Goal: Check status

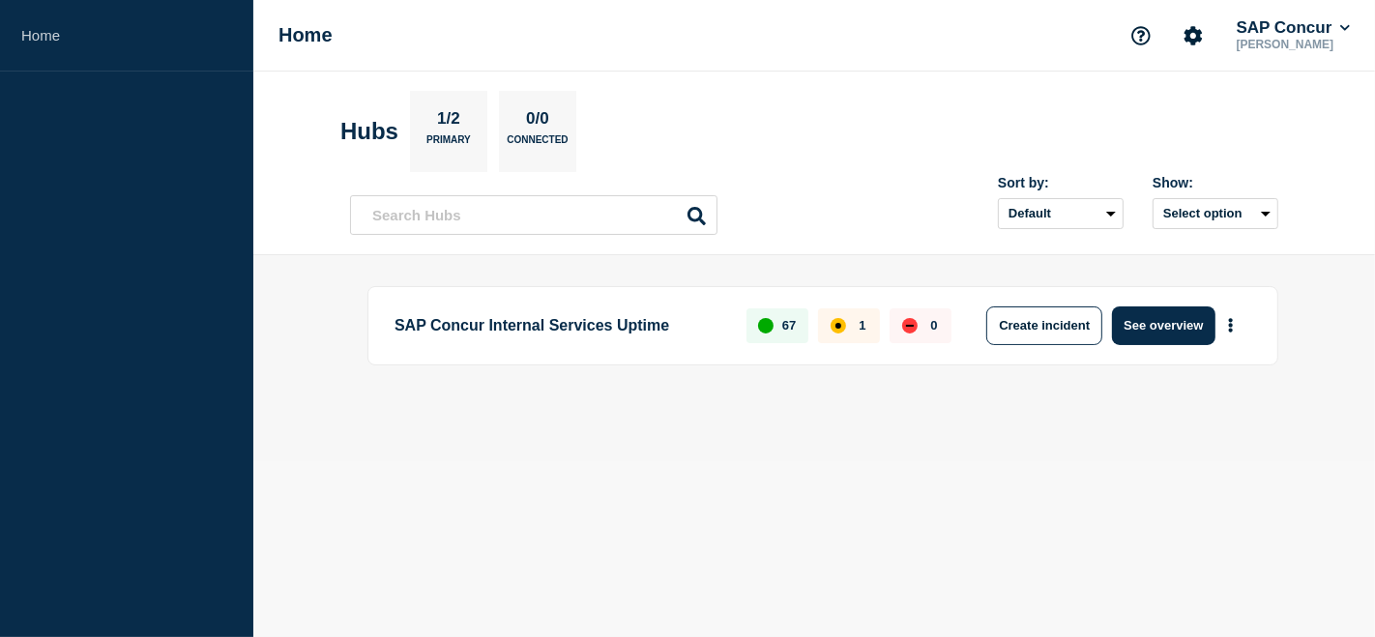
click at [848, 321] on div "1" at bounding box center [849, 325] width 62 height 35
click at [836, 324] on div "affected" at bounding box center [838, 326] width 6 height 6
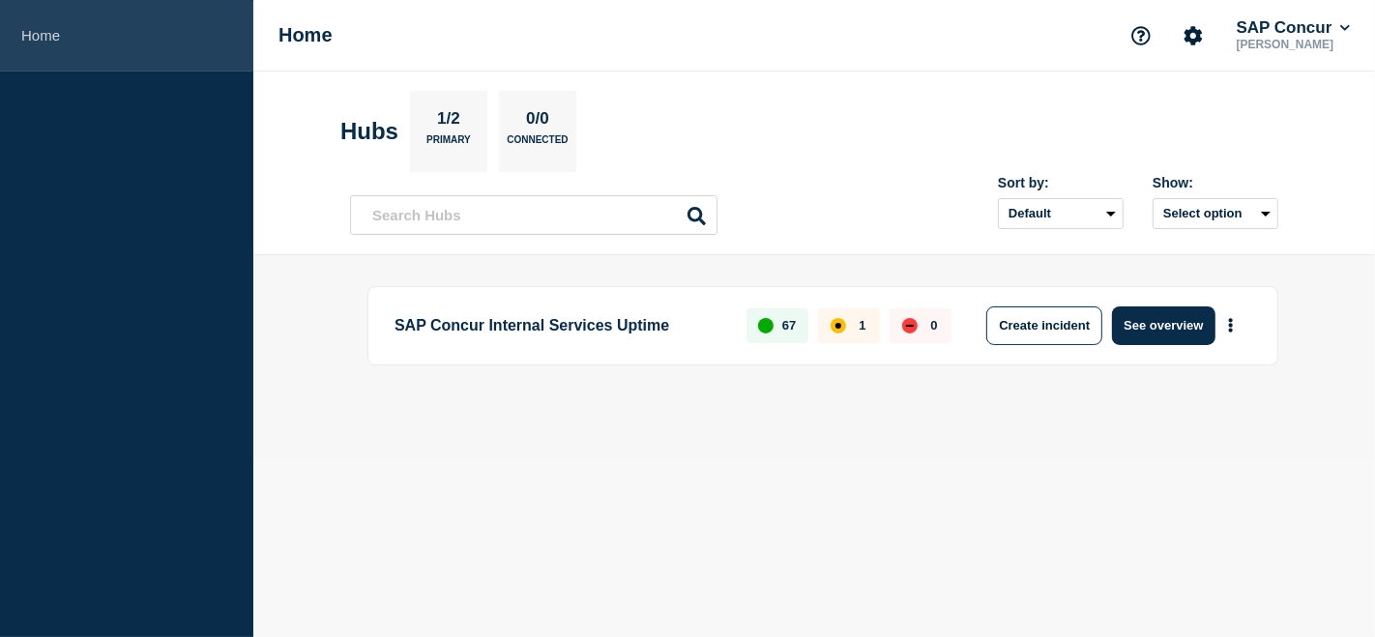
click at [44, 28] on link "Home" at bounding box center [126, 36] width 253 height 72
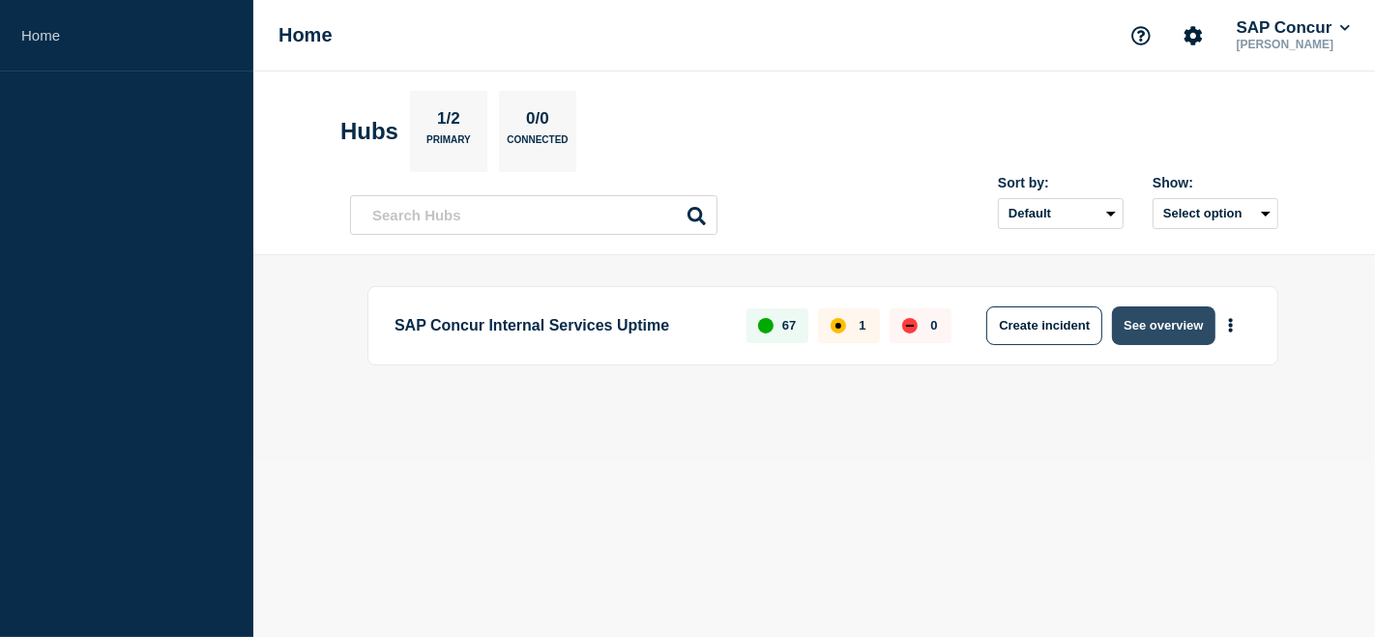
click at [1179, 325] on button "See overview" at bounding box center [1163, 325] width 102 height 39
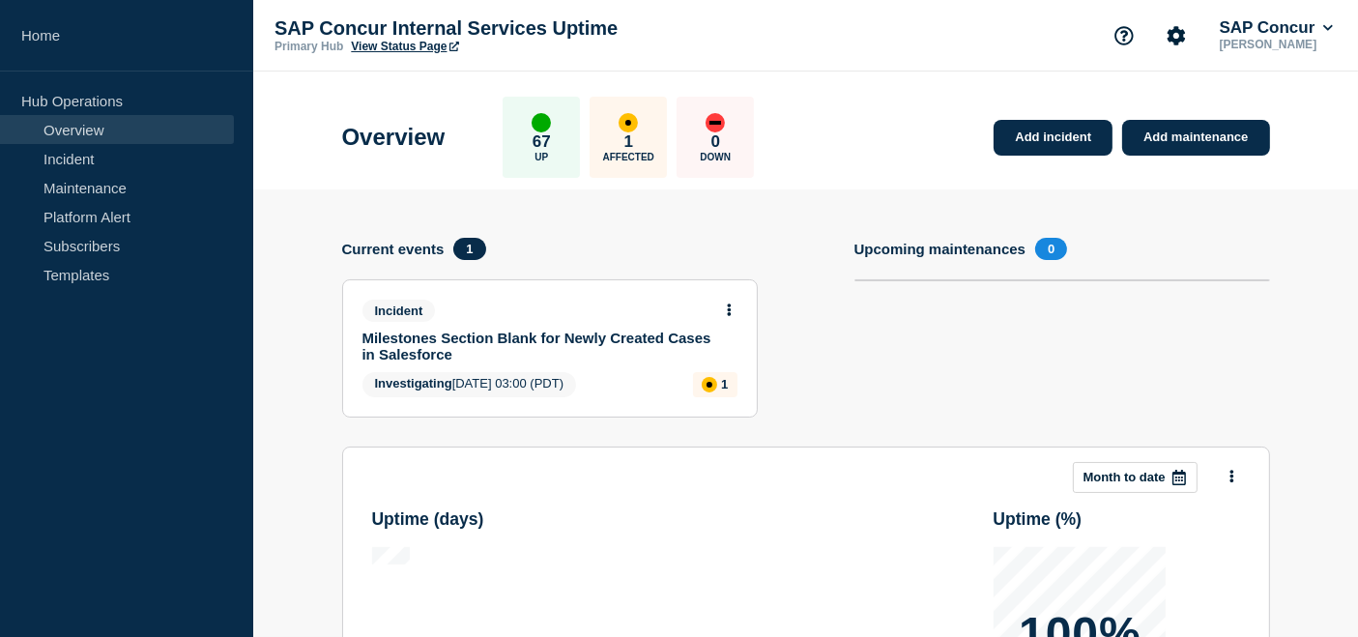
click at [626, 339] on link "Milestones Section Blank for Newly Created Cases in Salesforce" at bounding box center [537, 346] width 349 height 33
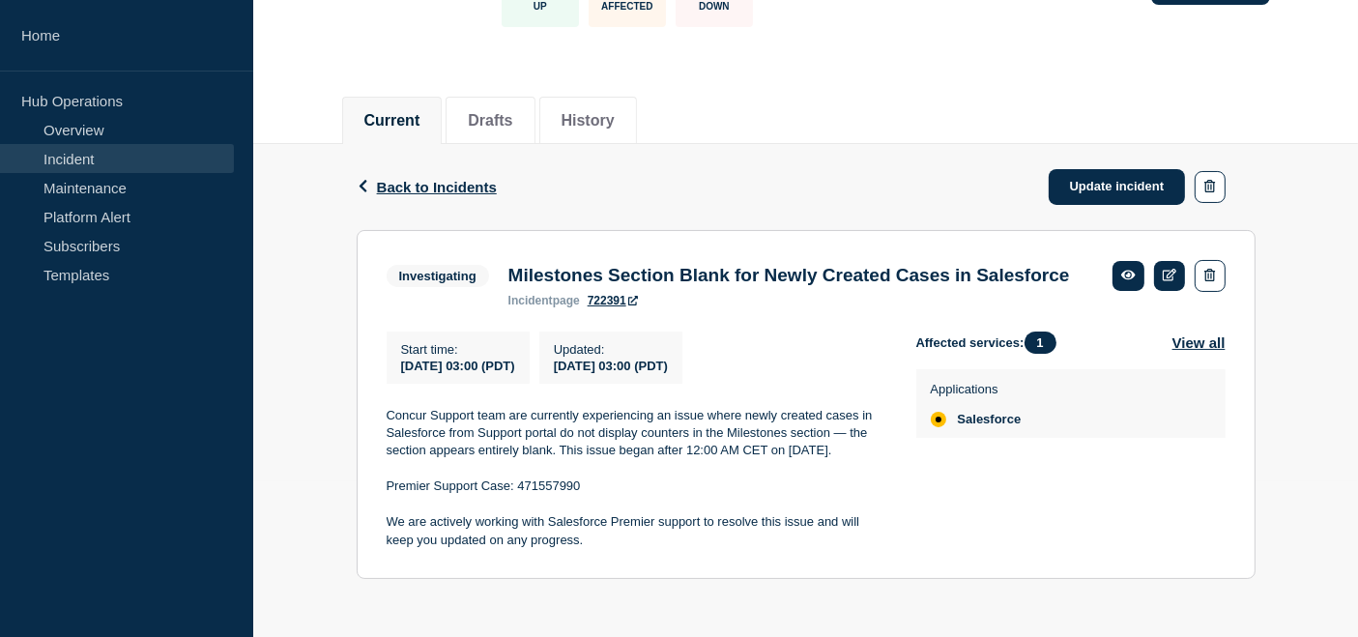
scroll to position [205, 0]
click at [1188, 332] on button "View all" at bounding box center [1199, 343] width 53 height 22
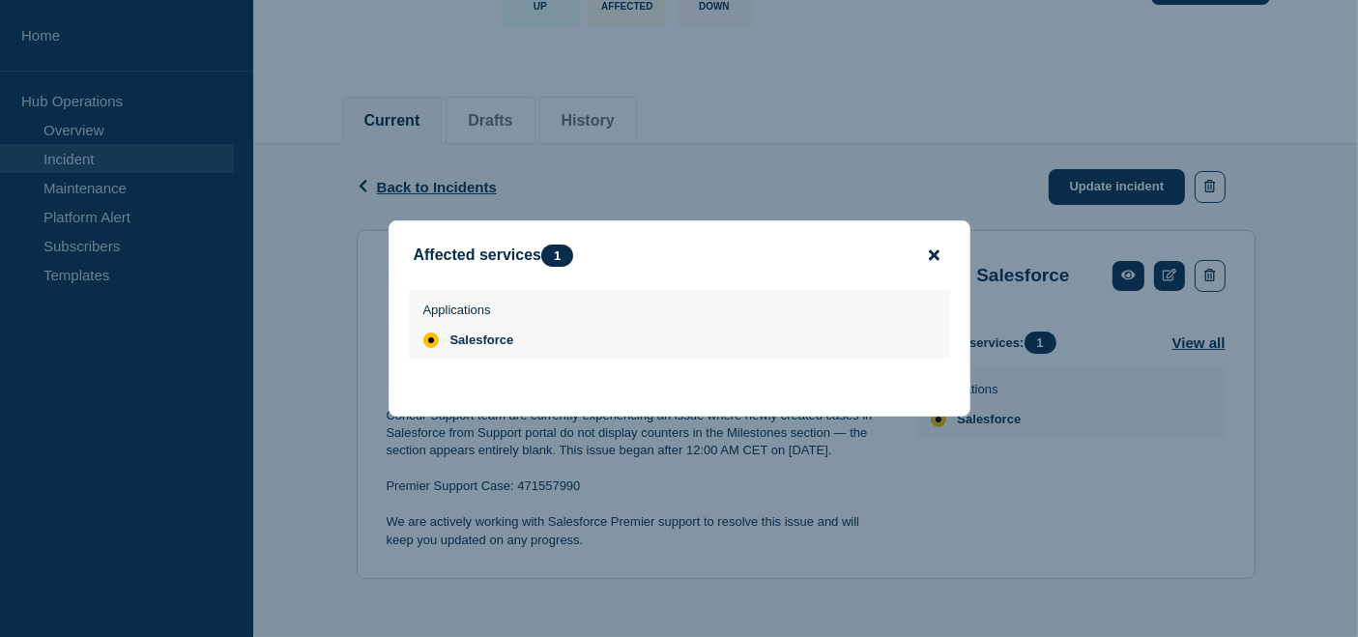
click at [936, 256] on icon "close button" at bounding box center [934, 255] width 11 height 11
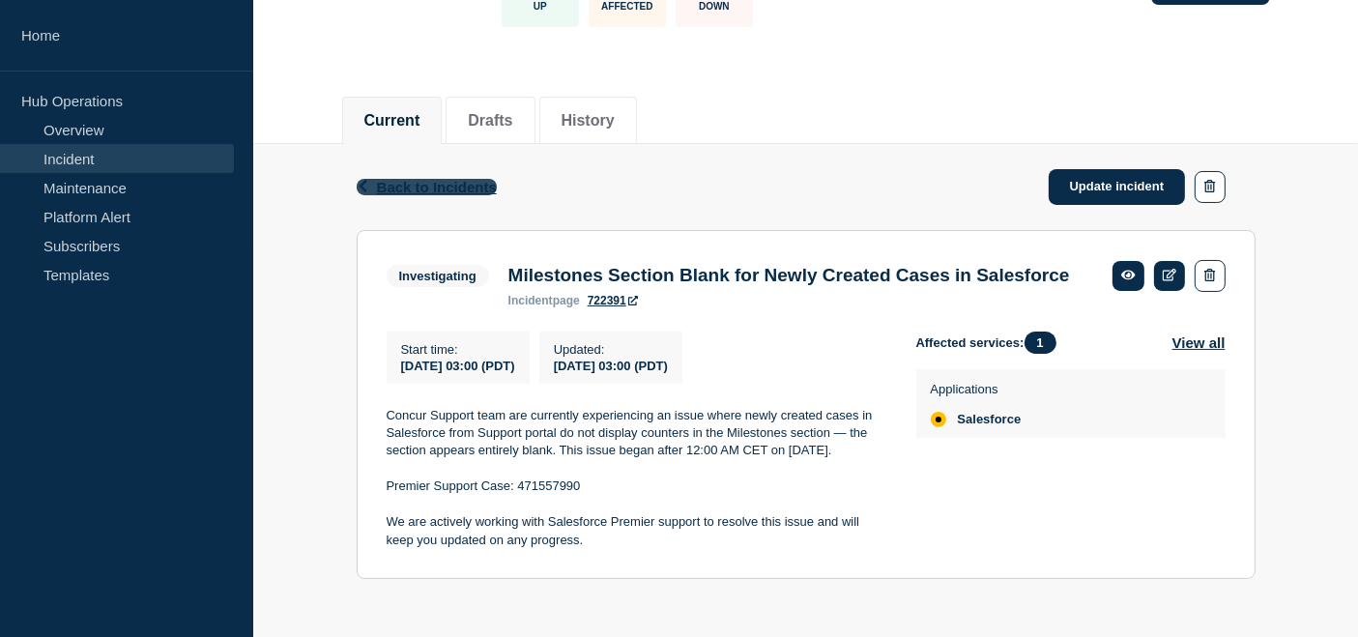
click at [366, 180] on icon "button" at bounding box center [363, 186] width 8 height 13
